Goal: Task Accomplishment & Management: Complete application form

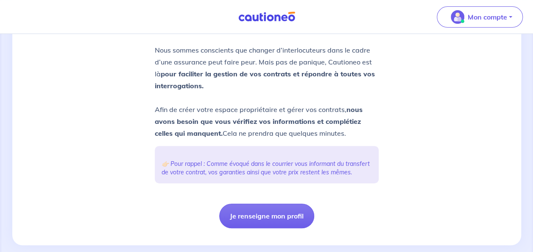
scroll to position [154, 0]
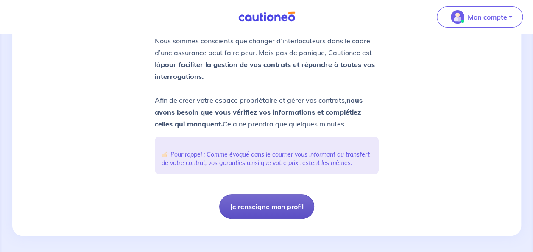
click at [258, 217] on button "Je renseigne mon profil" at bounding box center [266, 206] width 95 height 25
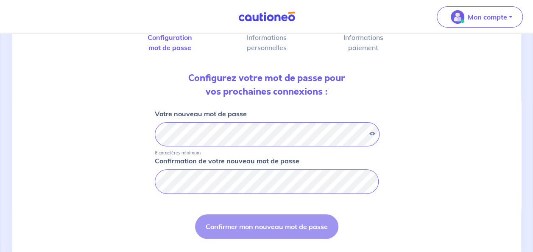
scroll to position [64, 0]
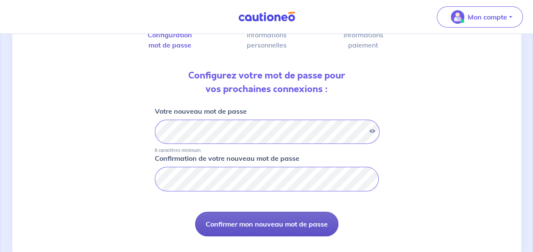
click at [267, 224] on button "Confirmer mon nouveau mot de passe" at bounding box center [266, 224] width 143 height 25
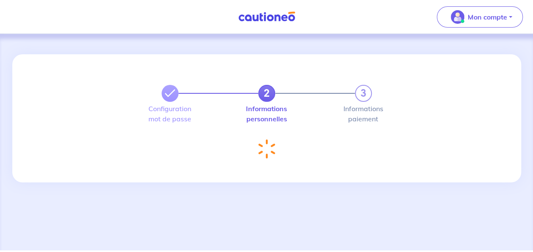
select select "FR"
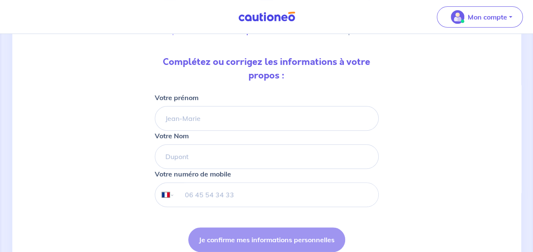
scroll to position [77, 0]
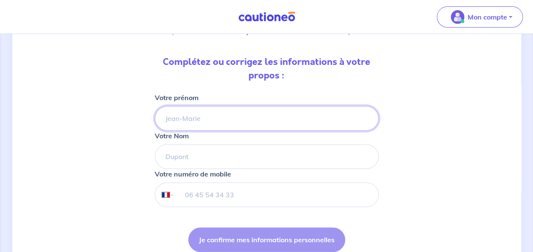
click at [180, 117] on input "Votre prénom" at bounding box center [267, 118] width 224 height 25
type input "[PERSON_NAME]"
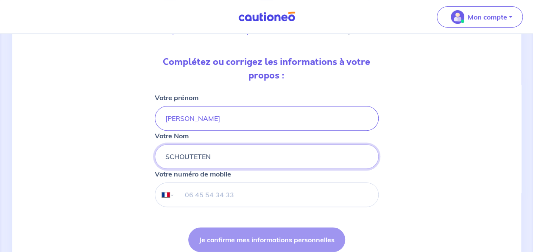
type input "SCHOUTETEN"
click at [193, 195] on input "tel" at bounding box center [276, 195] width 204 height 24
type input "[PHONE_NUMBER]"
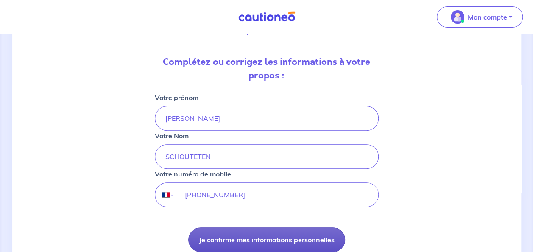
click at [265, 239] on button "Je confirme mes informations personnelles" at bounding box center [266, 239] width 157 height 25
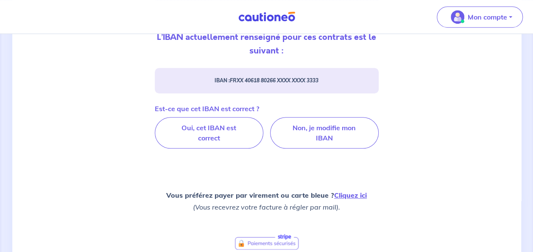
scroll to position [292, 0]
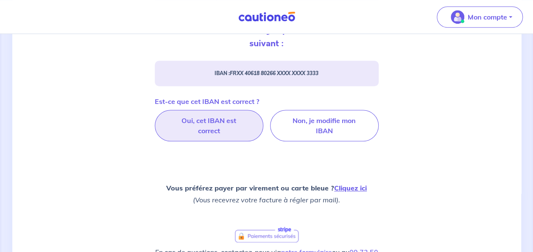
click at [210, 120] on label "Oui, cet IBAN est correct" at bounding box center [209, 125] width 109 height 31
click at [264, 115] on input "Oui, cet IBAN est correct" at bounding box center [267, 113] width 6 height 6
radio input "true"
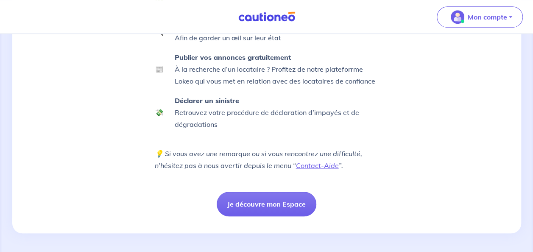
scroll to position [240, 0]
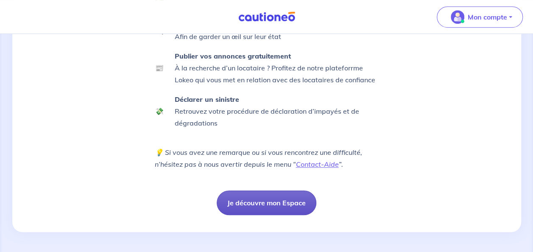
click at [268, 202] on button "Je découvre mon Espace" at bounding box center [267, 202] width 100 height 25
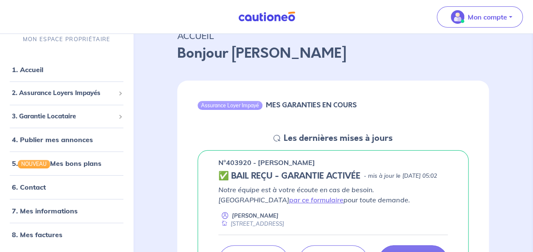
scroll to position [10, 0]
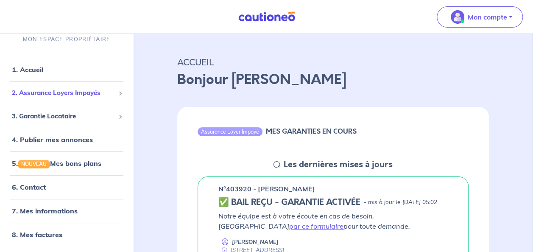
click at [58, 94] on span "2. Assurance Loyers Impayés" at bounding box center [63, 94] width 103 height 10
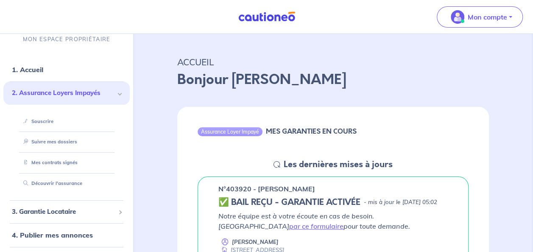
click at [118, 94] on span at bounding box center [120, 94] width 4 height 4
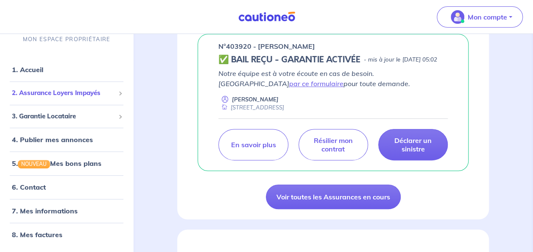
scroll to position [154, 0]
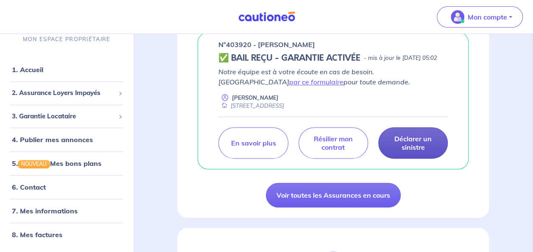
click at [412, 148] on p "Déclarer un sinistre" at bounding box center [413, 142] width 48 height 17
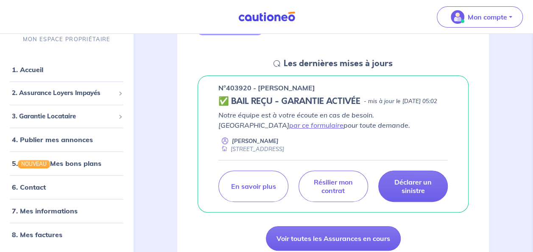
scroll to position [113, 0]
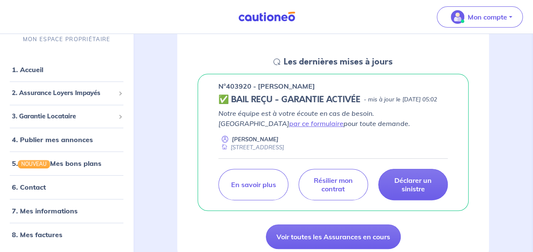
click at [255, 99] on h5 "✅ BAIL REÇU - GARANTIE ACTIVÉE" at bounding box center [289, 100] width 142 height 10
drag, startPoint x: 255, startPoint y: 99, endPoint x: 255, endPoint y: 86, distance: 13.6
click at [255, 86] on p "n°403920 - [PERSON_NAME]" at bounding box center [266, 86] width 97 height 10
drag, startPoint x: 249, startPoint y: 85, endPoint x: 218, endPoint y: 86, distance: 31.0
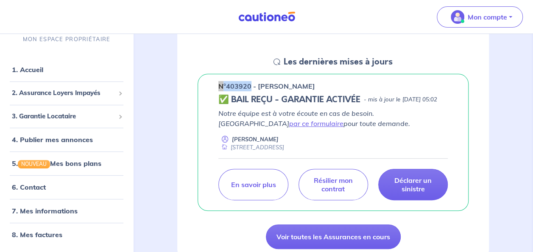
click at [218, 86] on p "n°403920 - [PERSON_NAME]" at bounding box center [266, 86] width 97 height 10
copy p "n°403920"
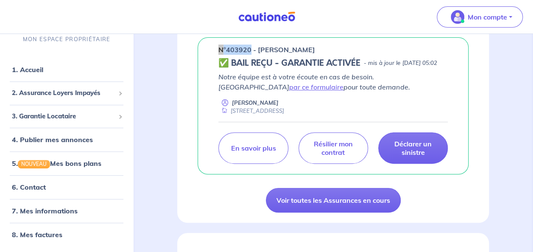
scroll to position [142, 0]
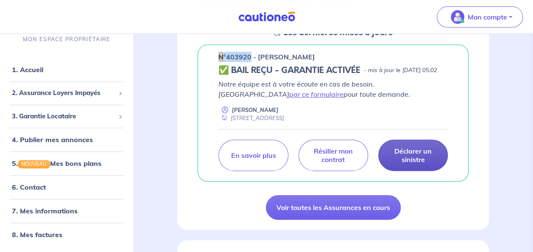
click at [413, 162] on p "Déclarer un sinistre" at bounding box center [413, 155] width 48 height 17
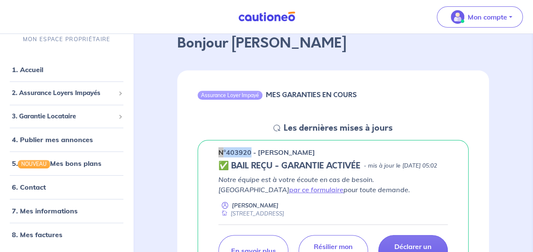
scroll to position [0, 0]
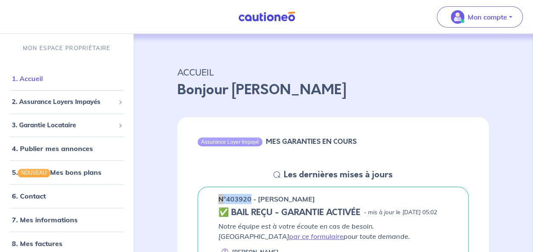
click at [35, 78] on link "1. Accueil" at bounding box center [27, 78] width 31 height 8
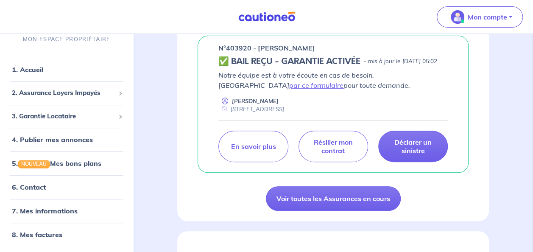
scroll to position [172, 0]
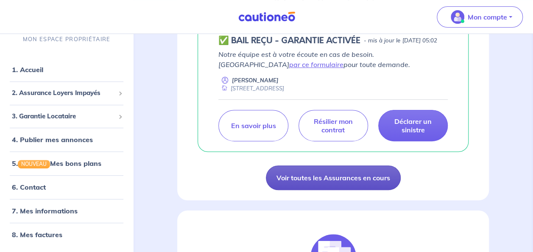
click at [329, 188] on link "Voir toutes les Assurances en cours" at bounding box center [333, 177] width 135 height 25
